Goal: Transaction & Acquisition: Purchase product/service

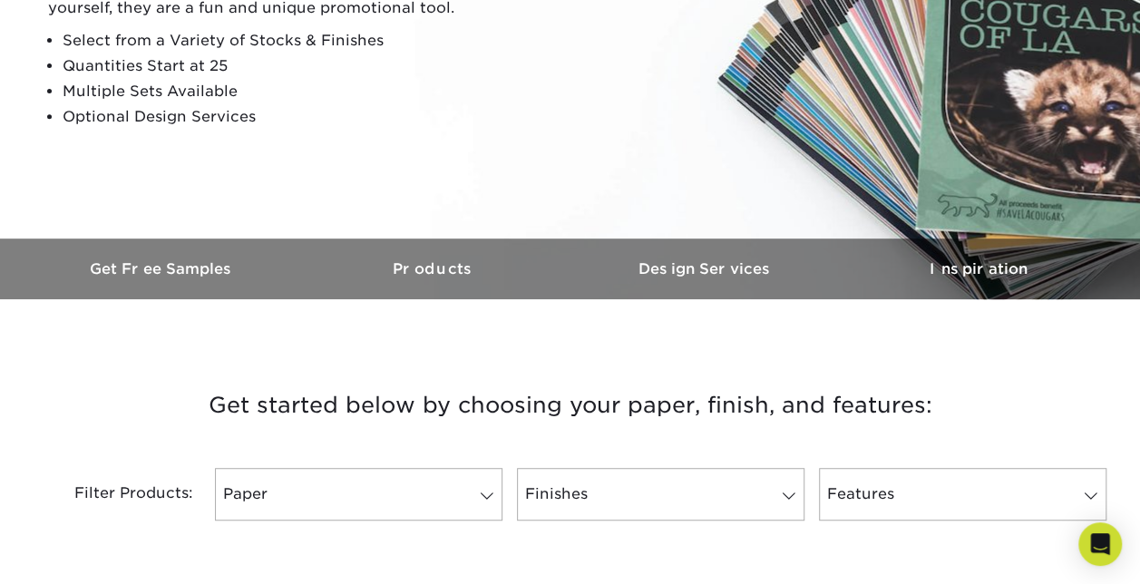
scroll to position [332, 0]
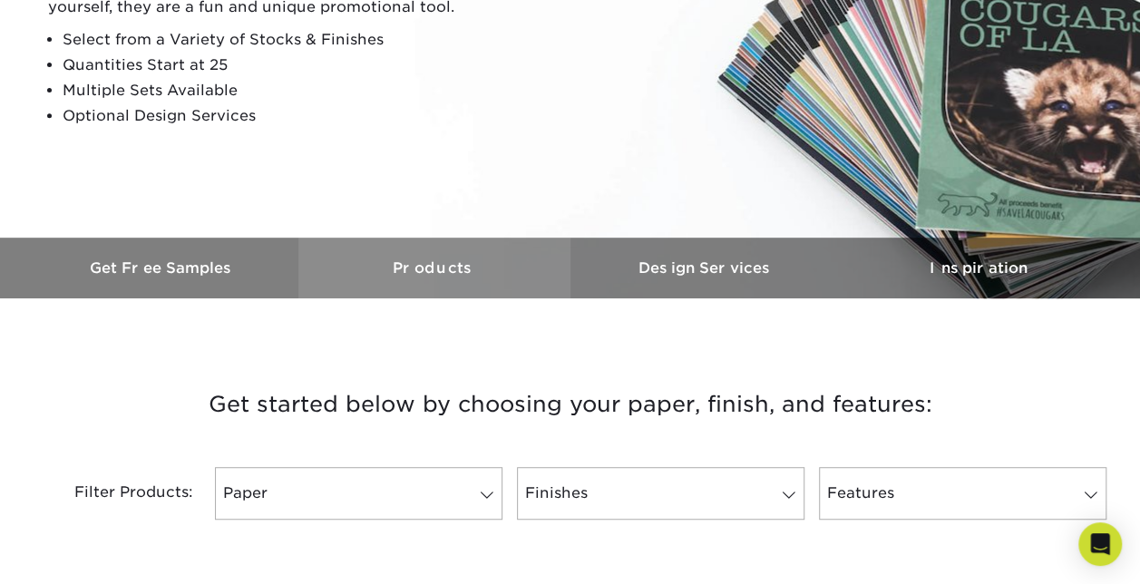
click at [492, 279] on link "Products" at bounding box center [434, 268] width 272 height 61
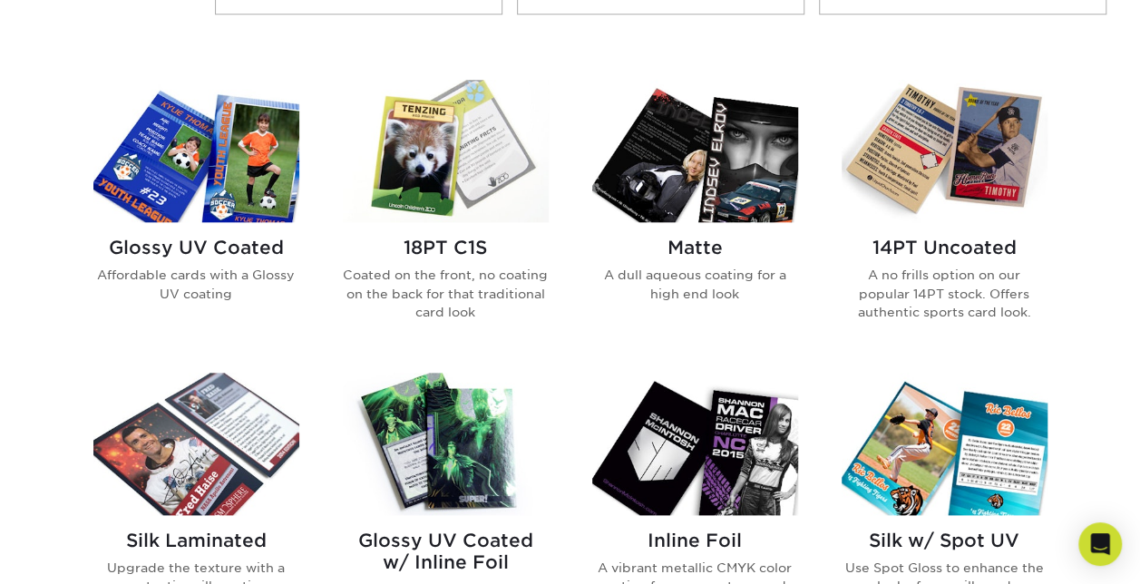
scroll to position [825, 0]
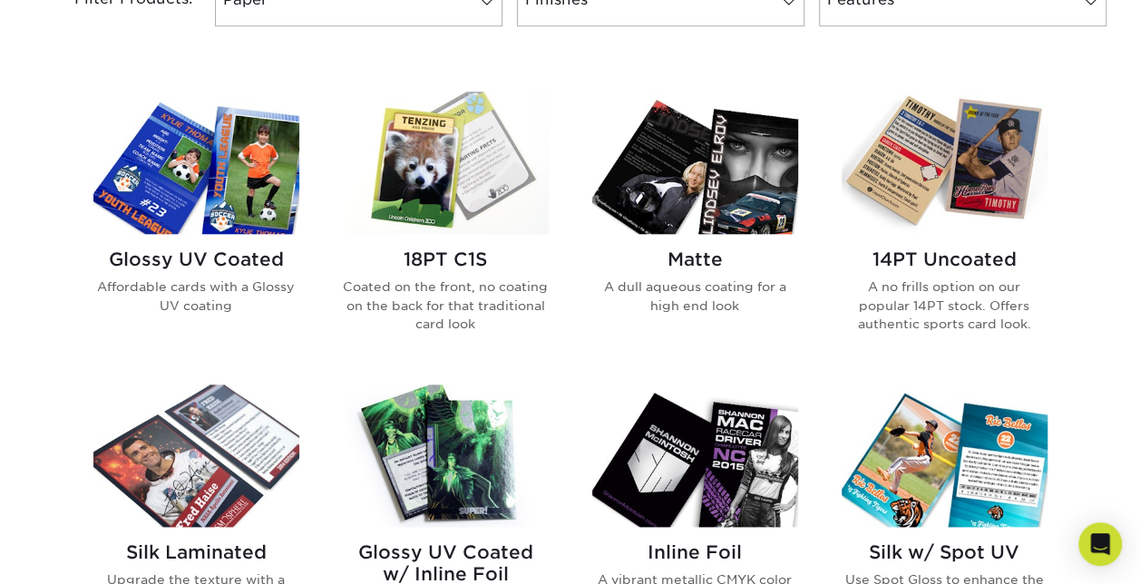
click at [210, 249] on h2 "Glossy UV Coated" at bounding box center [196, 260] width 206 height 22
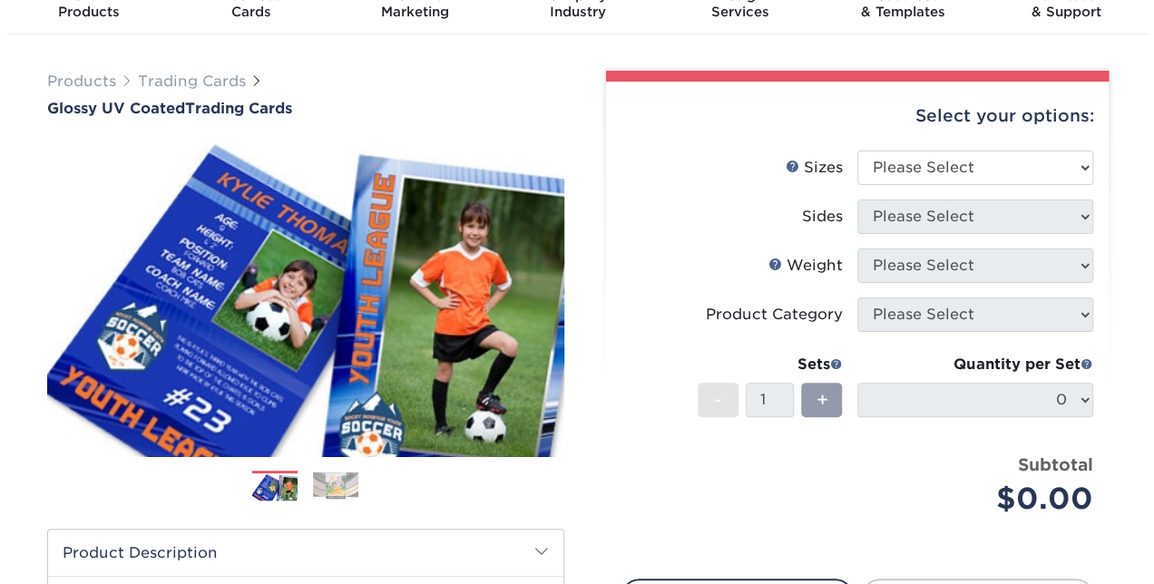
scroll to position [83, 0]
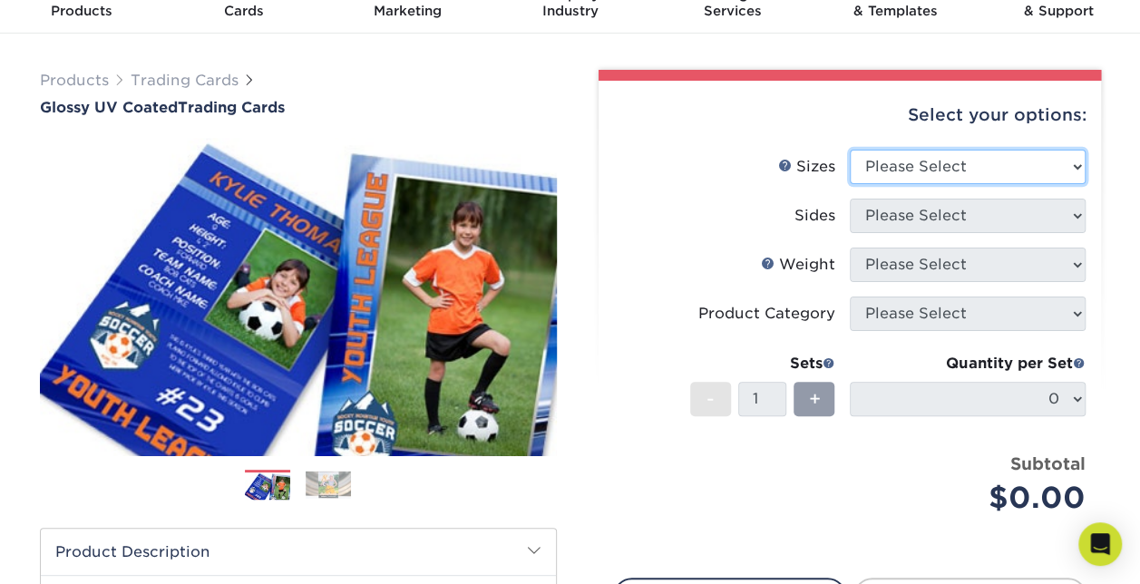
click at [963, 171] on select "Please Select 2.5" x 3.5"" at bounding box center [968, 167] width 236 height 34
select select "2.50x3.50"
click at [850, 150] on select "Please Select 2.5" x 3.5"" at bounding box center [968, 167] width 236 height 34
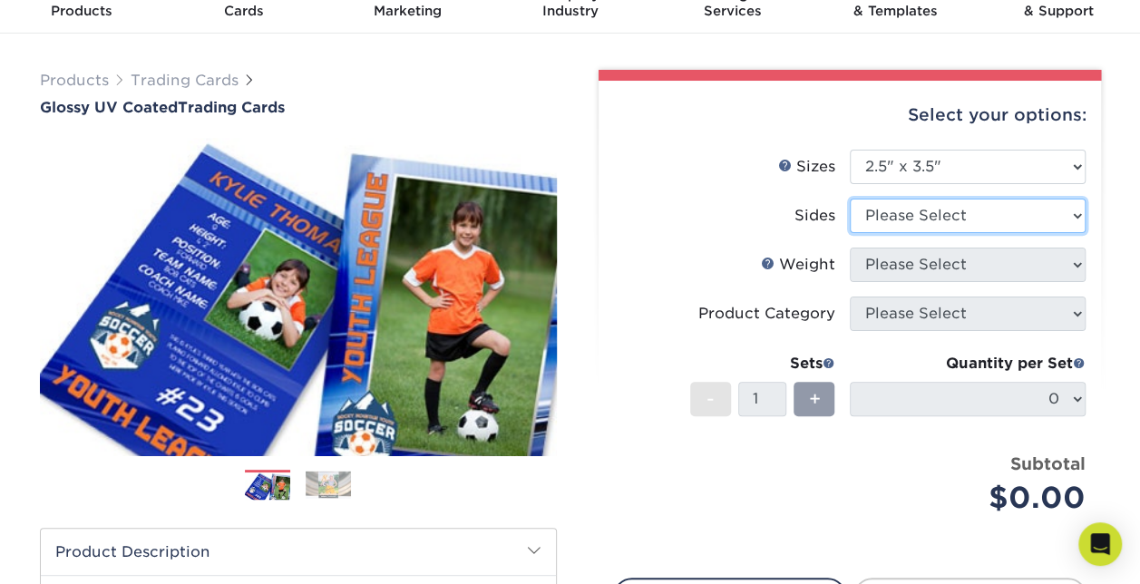
click at [974, 207] on select "Please Select Print Both Sides Print Front Only" at bounding box center [968, 216] width 236 height 34
select select "32d3c223-f82c-492b-b915-ba065a00862f"
click at [850, 199] on select "Please Select Print Both Sides Print Front Only" at bounding box center [968, 216] width 236 height 34
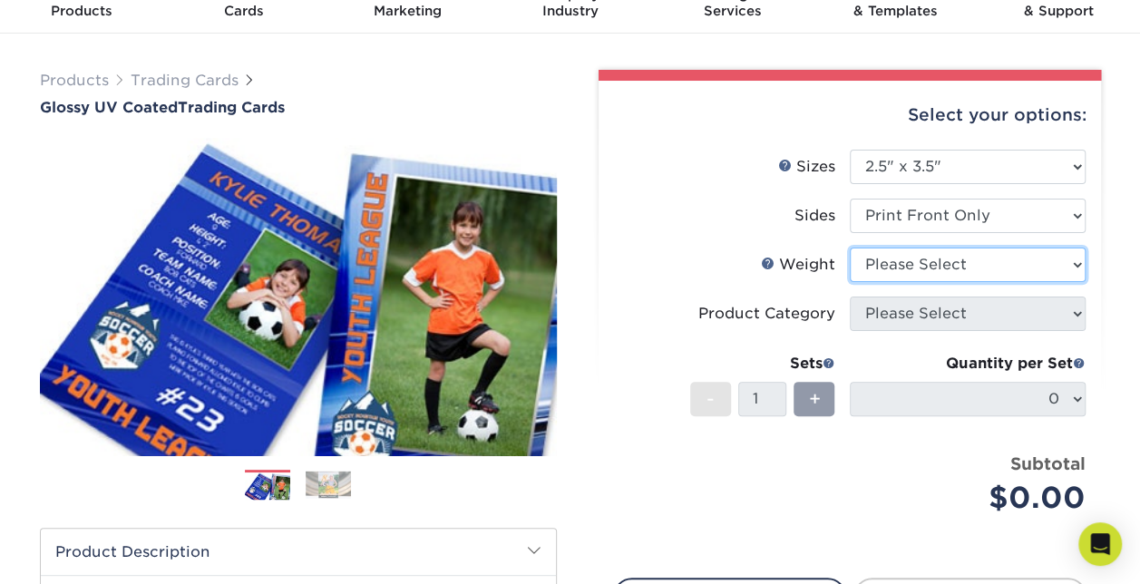
click at [962, 266] on select "Please Select 16PT 14PT 18PT C1S" at bounding box center [968, 265] width 236 height 34
select select "14PT"
click at [850, 248] on select "Please Select 16PT 14PT 18PT C1S" at bounding box center [968, 265] width 236 height 34
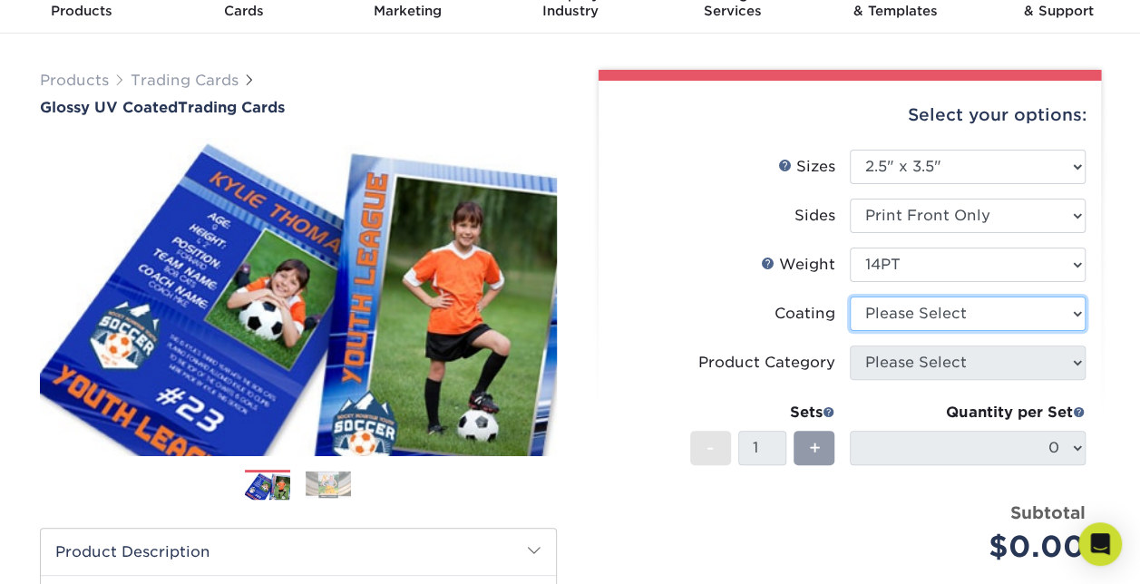
click at [950, 312] on select at bounding box center [968, 314] width 236 height 34
select select "1e8116af-acfc-44b1-83dc-8181aa338834"
click at [850, 297] on select at bounding box center [968, 314] width 236 height 34
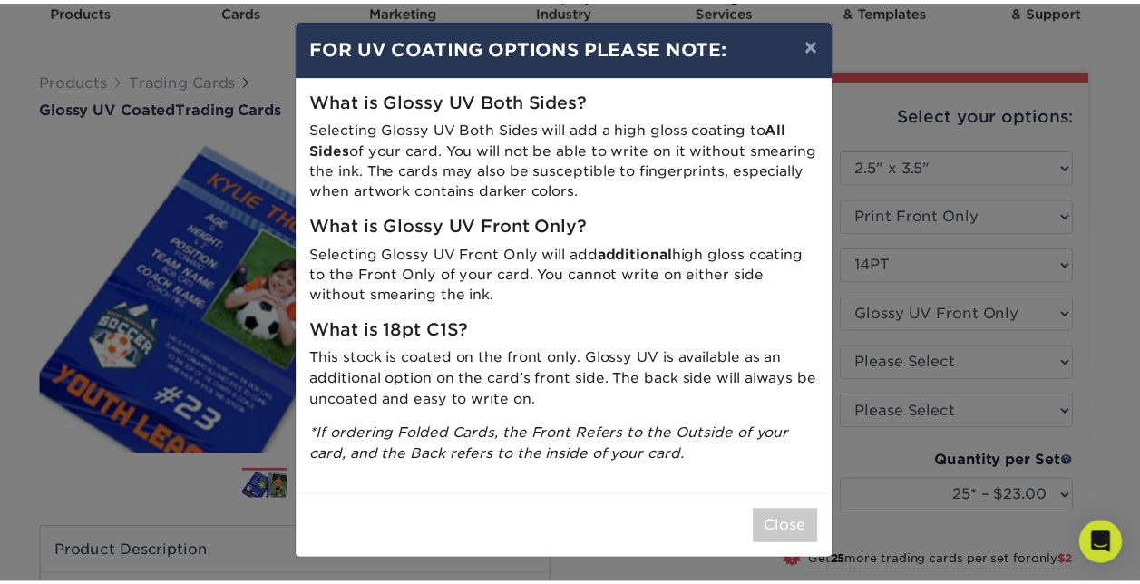
scroll to position [0, 0]
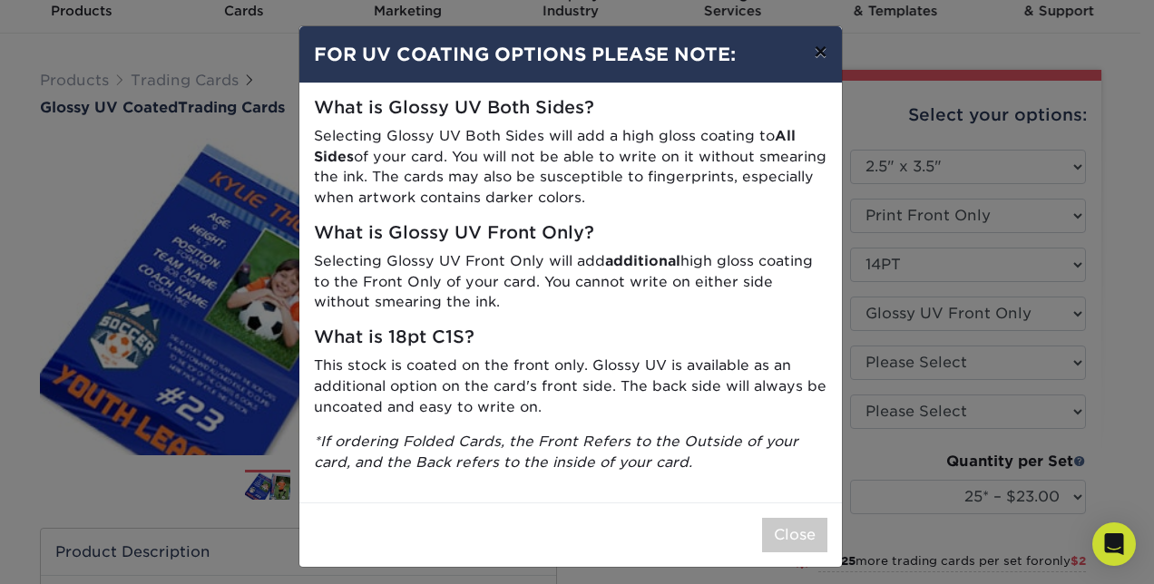
click at [809, 46] on button "×" at bounding box center [820, 51] width 42 height 51
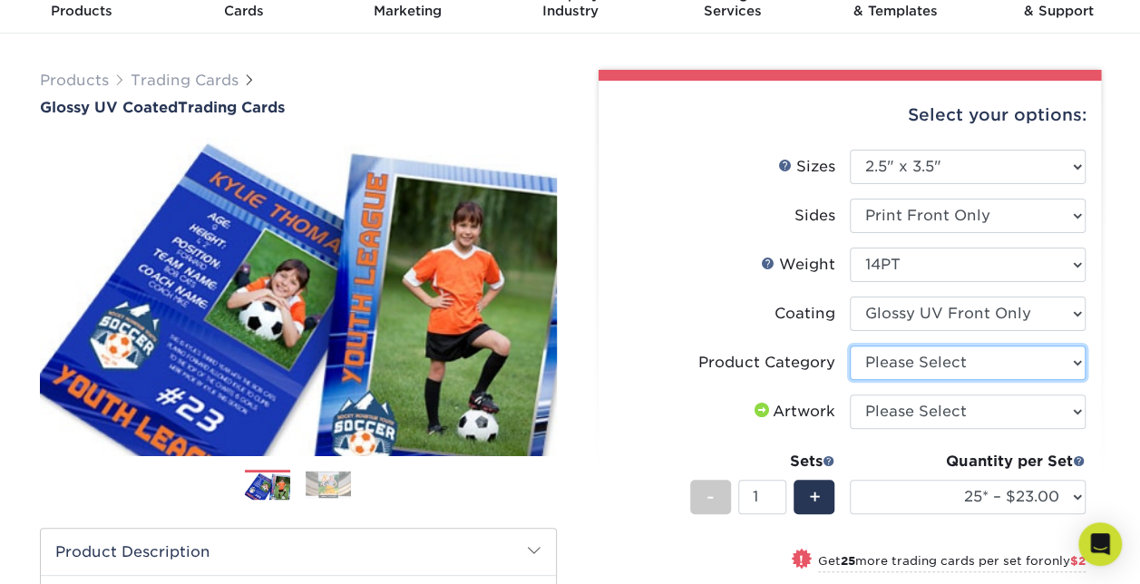
click at [924, 366] on select "Please Select Trading Cards" at bounding box center [968, 363] width 236 height 34
select select "c2f9bce9-36c2-409d-b101-c29d9d031e18"
click at [850, 346] on select "Please Select Trading Cards" at bounding box center [968, 363] width 236 height 34
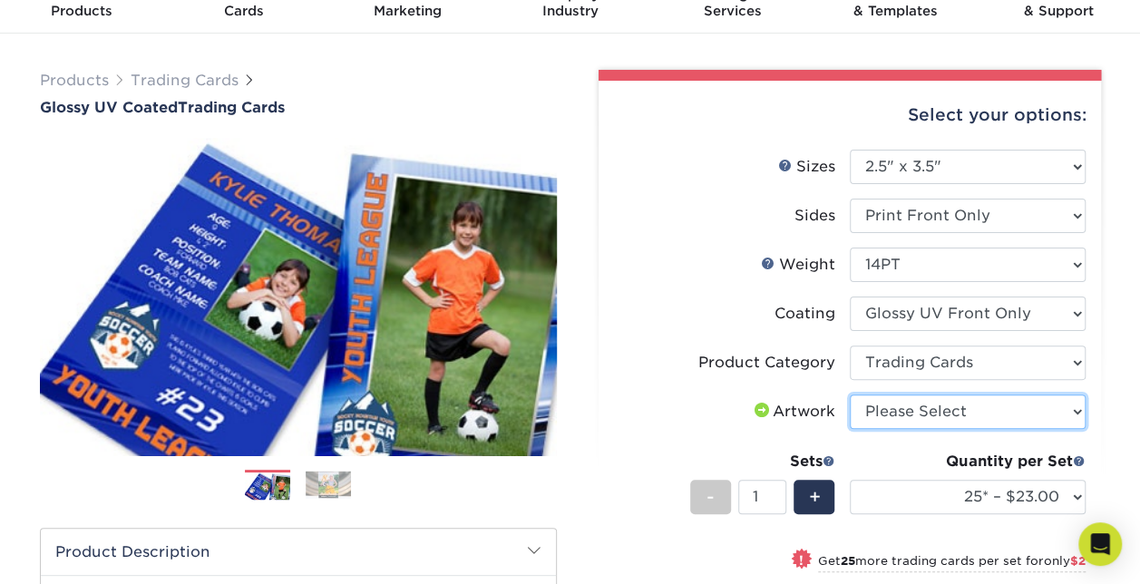
click at [942, 419] on select "Please Select I will upload files I need a design - $100" at bounding box center [968, 412] width 236 height 34
select select "upload"
click at [850, 395] on select "Please Select I will upload files I need a design - $100" at bounding box center [968, 412] width 236 height 34
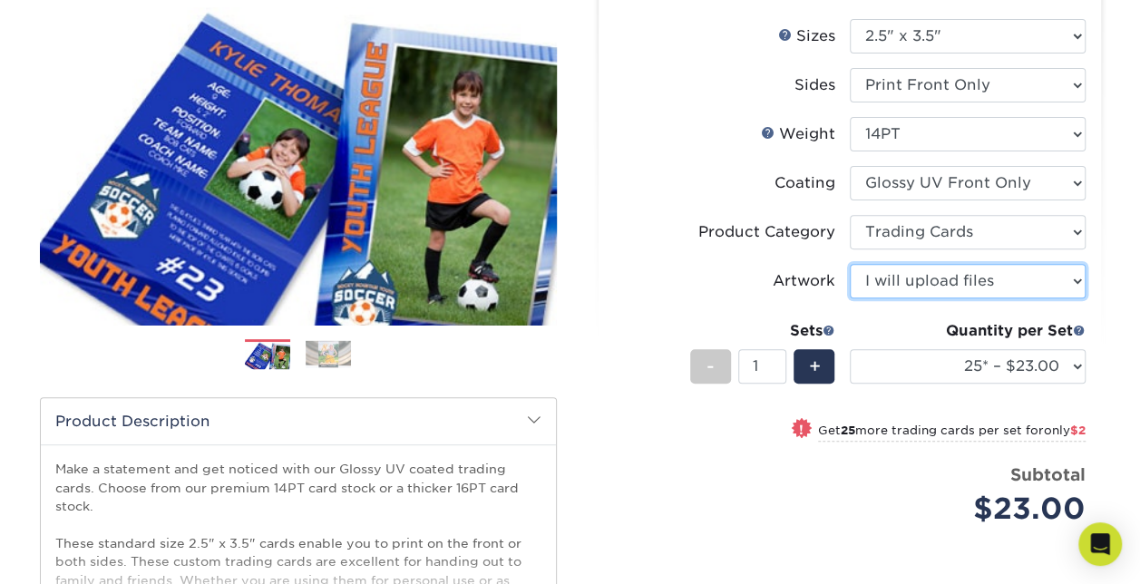
scroll to position [212, 0]
